Goal: Information Seeking & Learning: Learn about a topic

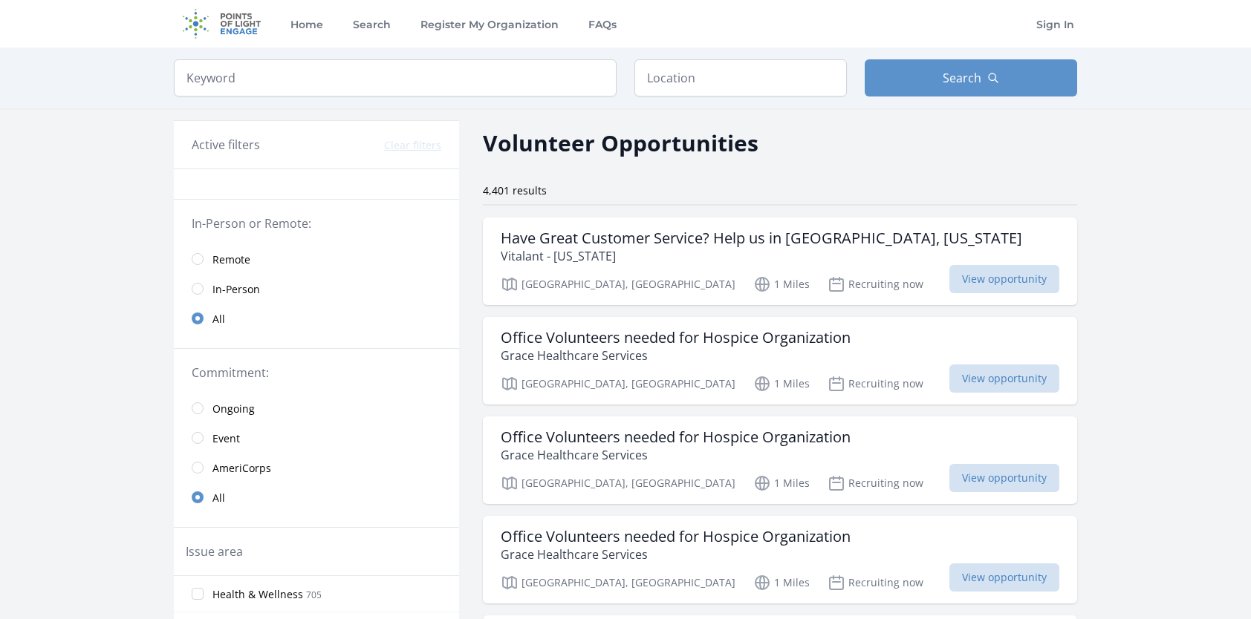
click at [222, 258] on span "Remote" at bounding box center [231, 259] width 38 height 15
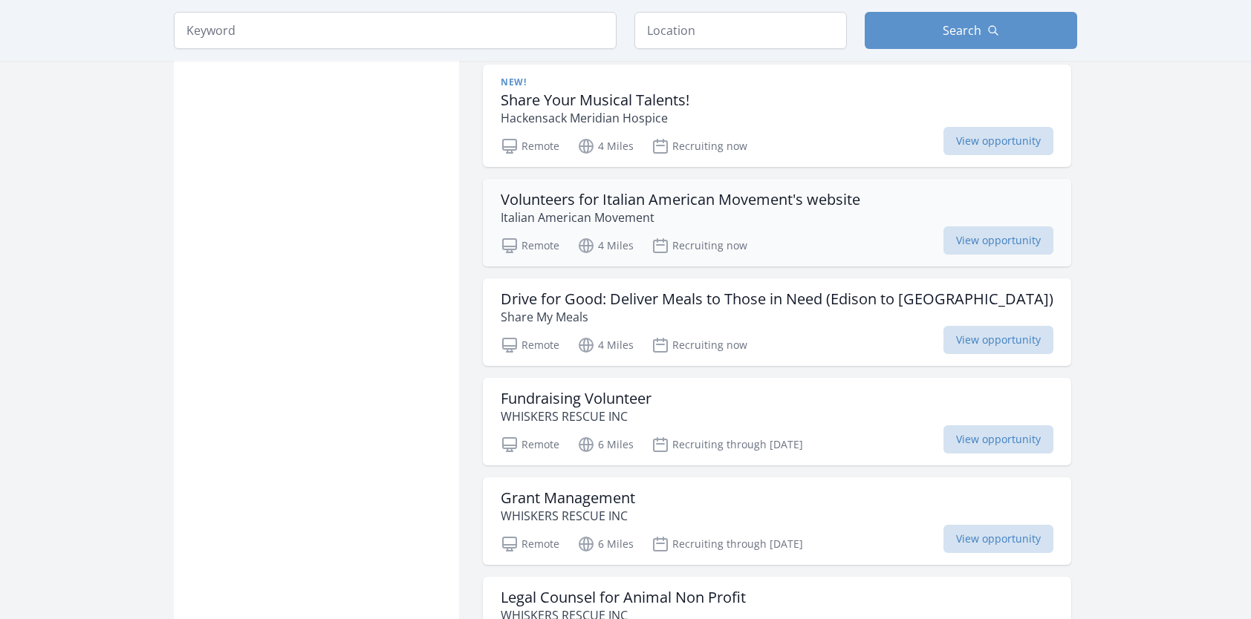
scroll to position [1112, 0]
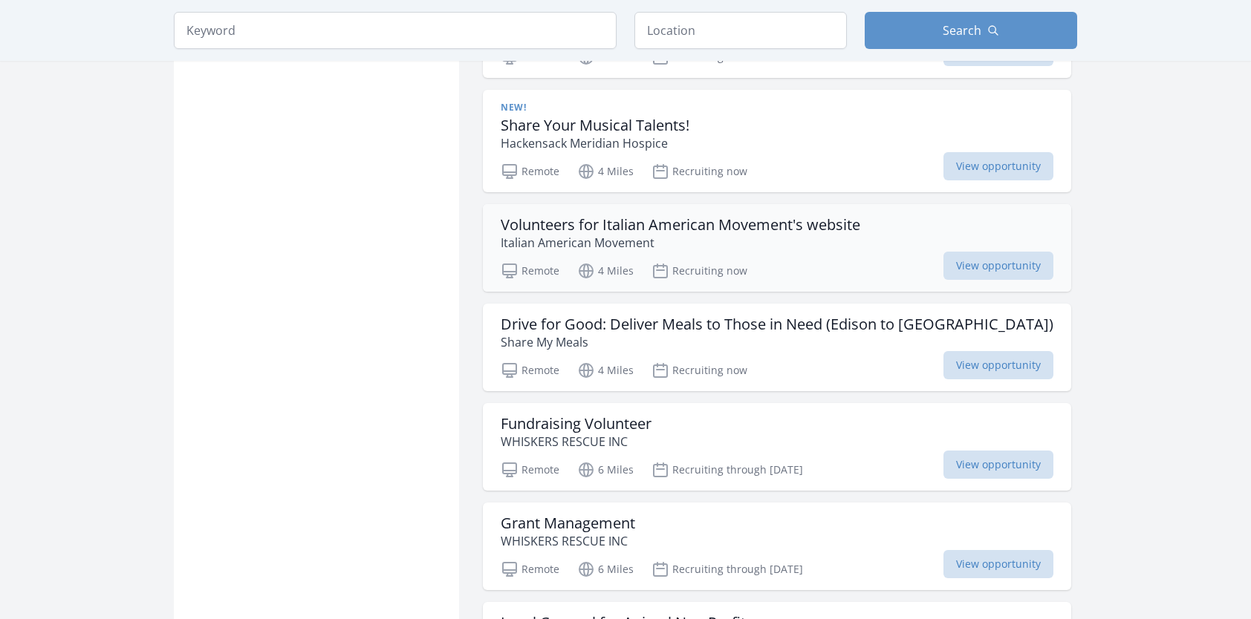
click at [636, 229] on h3 "Volunteers for Italian American Movement's website" at bounding box center [680, 225] width 359 height 18
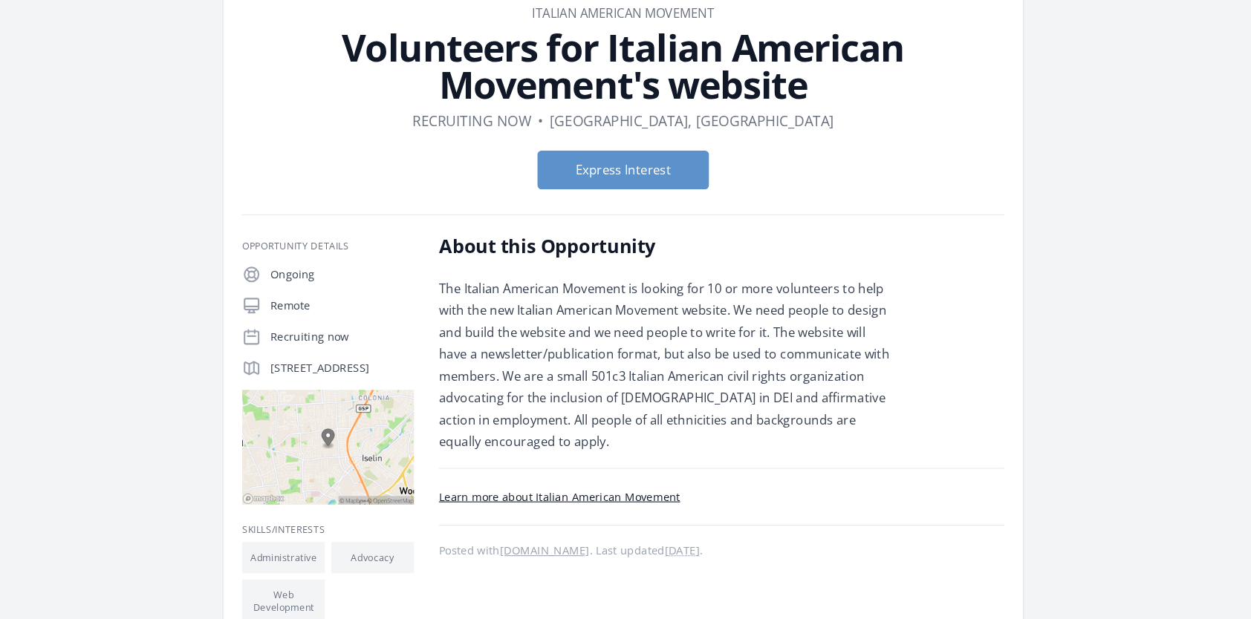
scroll to position [67, 0]
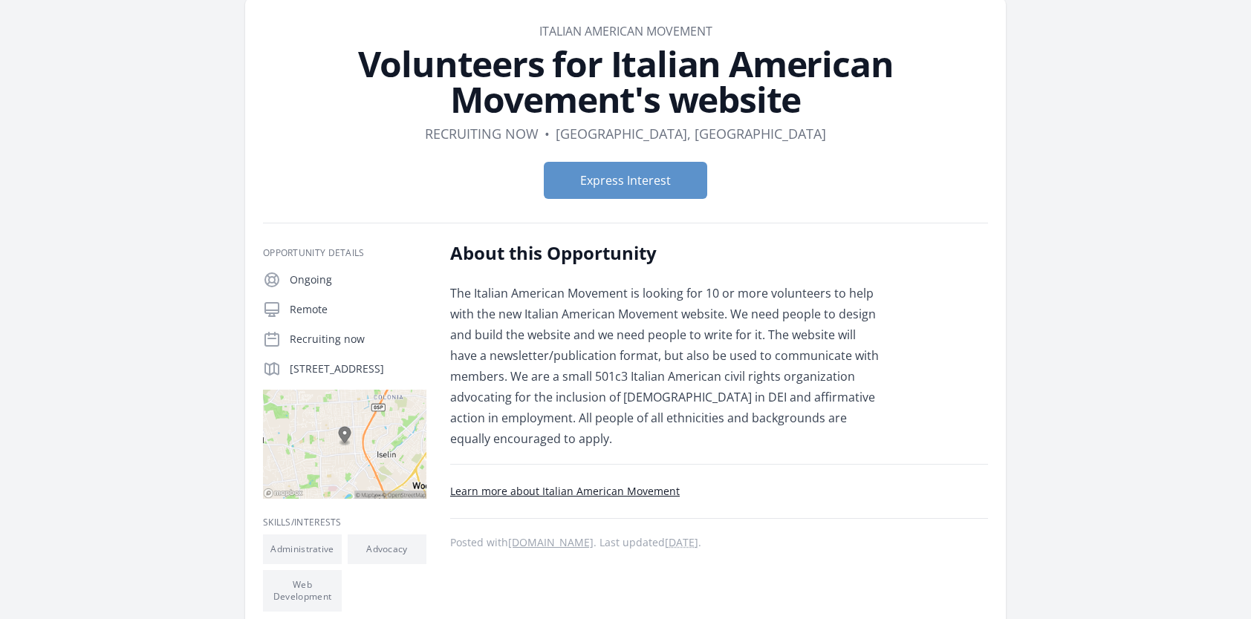
click at [714, 307] on p "The Italian American Movement is looking for 10 or more volunteers to help with…" at bounding box center [667, 366] width 434 height 166
